Goal: Check status: Check status

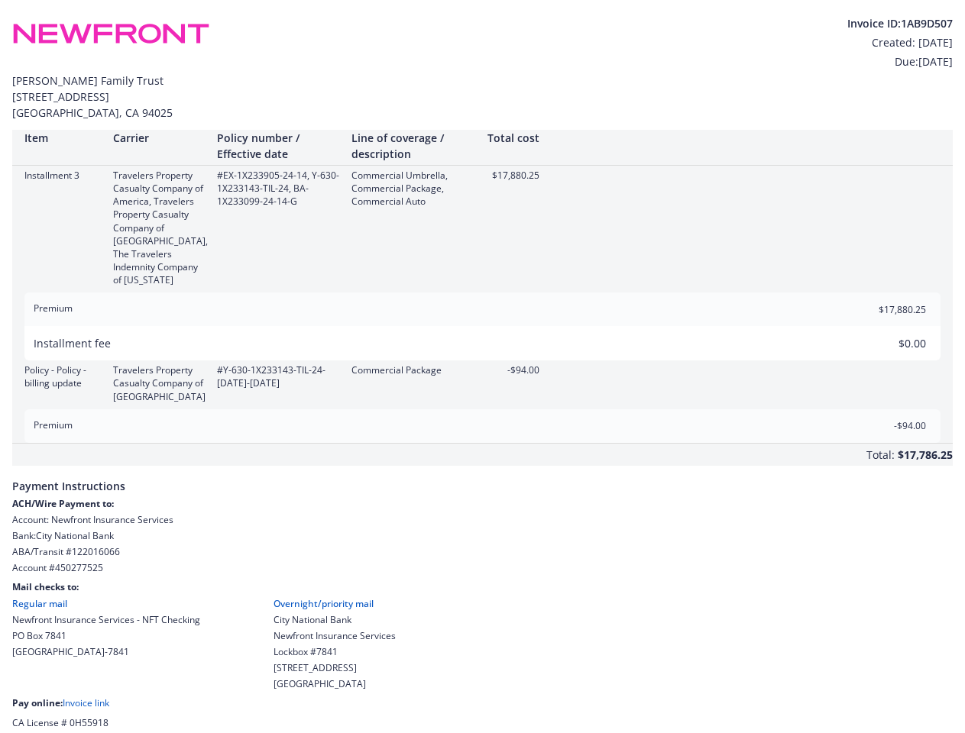
click at [482, 367] on div "Policy - Policy - billing update Travelers Property Casualty Company of America…" at bounding box center [482, 383] width 940 height 39
